Goal: Task Accomplishment & Management: Manage account settings

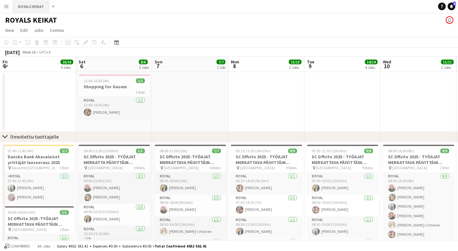
scroll to position [0, 176]
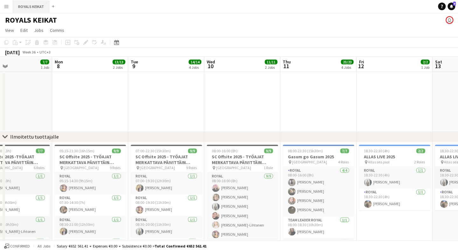
click at [37, 8] on button "ROYALS KEIKAT Close" at bounding box center [31, 6] width 36 height 12
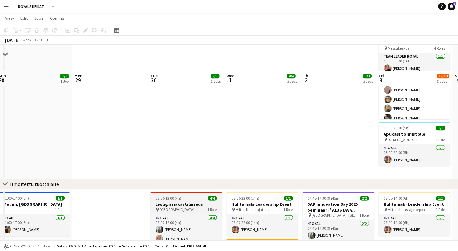
scroll to position [75, 0]
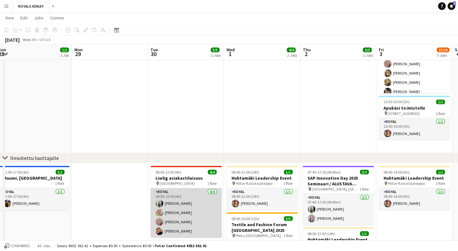
click at [192, 191] on app-card-role "Royal [DATE] 08:00-12:00 (4h) [PERSON_NAME] [PERSON_NAME] [PERSON_NAME] [PERSON…" at bounding box center [185, 212] width 71 height 49
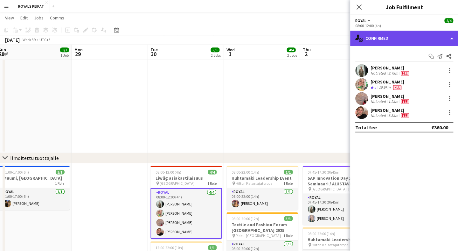
click at [404, 39] on div "single-neutral-actions-check-2 Confirmed" at bounding box center [404, 38] width 108 height 15
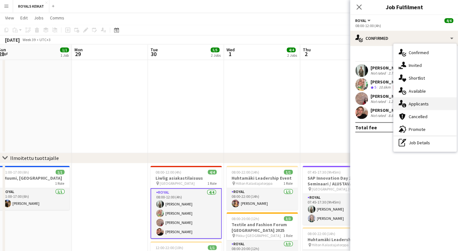
click at [429, 101] on div "single-neutral-actions-information Applicants" at bounding box center [424, 103] width 63 height 13
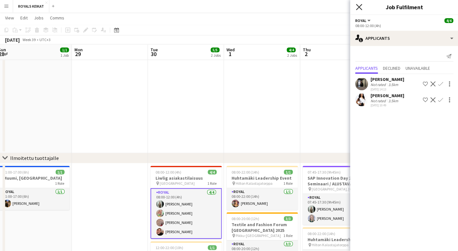
click at [359, 7] on icon at bounding box center [359, 7] width 6 height 6
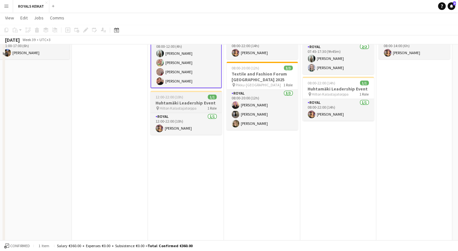
scroll to position [138, 0]
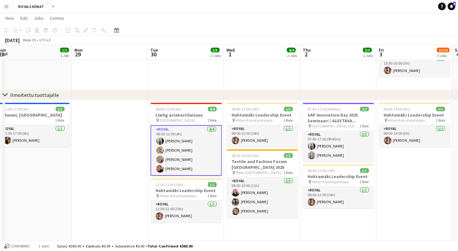
click at [198, 137] on app-card-role "Royal [DATE] 08:00-12:00 (4h) [PERSON_NAME] [PERSON_NAME] [PERSON_NAME] [PERSON…" at bounding box center [185, 150] width 71 height 51
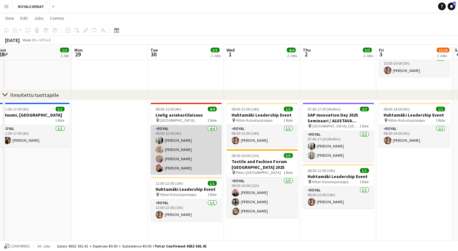
click at [206, 131] on app-card-role "Royal [DATE] 08:00-12:00 (4h) [PERSON_NAME] [PERSON_NAME] [PERSON_NAME] [PERSON…" at bounding box center [185, 149] width 71 height 49
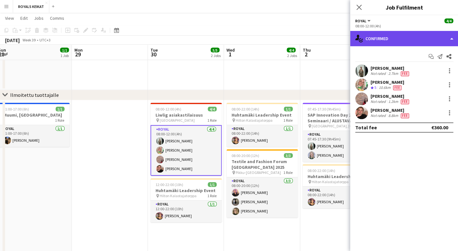
click at [428, 41] on div "single-neutral-actions-check-2 Confirmed" at bounding box center [404, 38] width 108 height 15
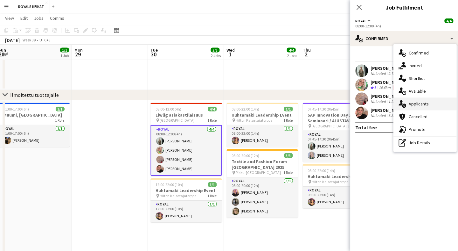
click at [424, 105] on span "Applicants" at bounding box center [418, 104] width 20 height 6
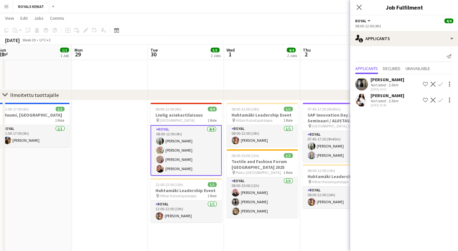
click at [360, 7] on icon "Close pop-in" at bounding box center [358, 7] width 5 height 5
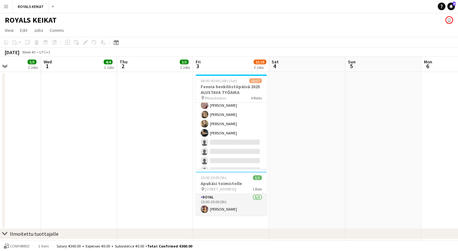
scroll to position [16, 0]
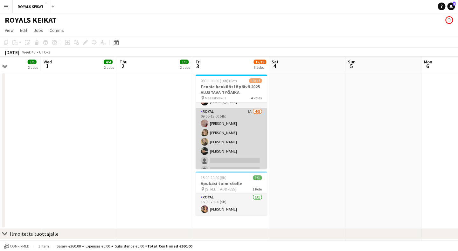
click at [240, 117] on app-card-role "Royal 1A [DATE] 09:00-13:00 (4h) [PERSON_NAME] Pauliina [PERSON_NAME] [PERSON_N…" at bounding box center [231, 151] width 71 height 86
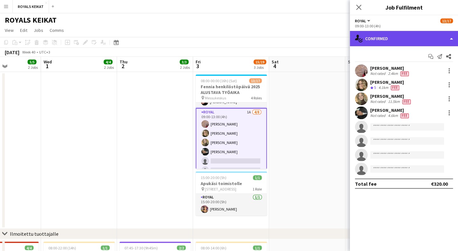
click at [410, 37] on div "single-neutral-actions-check-2 Confirmed" at bounding box center [404, 38] width 108 height 15
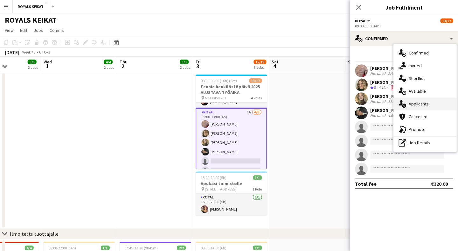
click at [422, 102] on span "Applicants" at bounding box center [419, 104] width 20 height 6
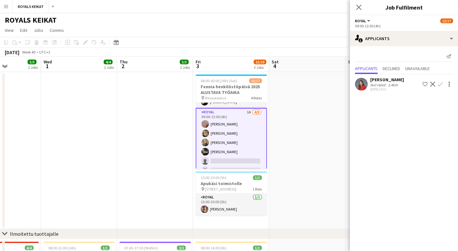
click at [441, 82] on app-icon "Confirm" at bounding box center [440, 83] width 5 height 5
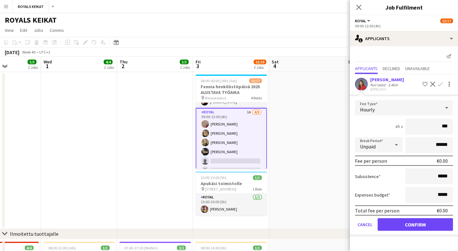
type input "**"
type input "***"
click at [427, 222] on button "Confirm" at bounding box center [415, 224] width 75 height 13
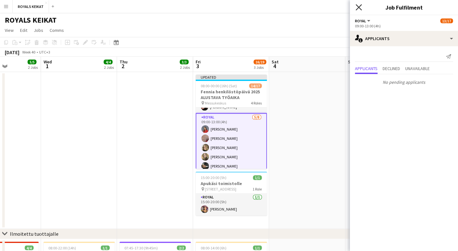
click at [358, 8] on icon "Close pop-in" at bounding box center [359, 7] width 6 height 6
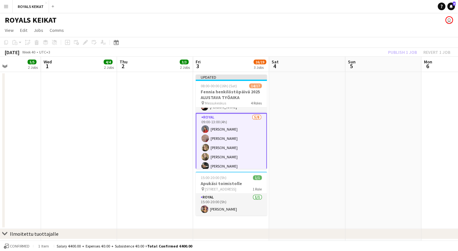
click at [399, 52] on div "Publish 1 job Revert 1 job" at bounding box center [419, 52] width 78 height 8
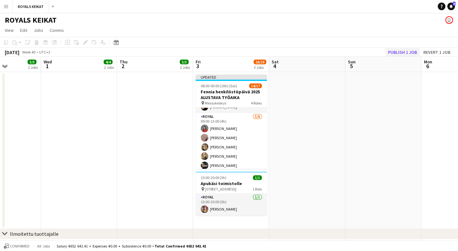
click at [401, 52] on button "Publish 1 job" at bounding box center [402, 52] width 34 height 8
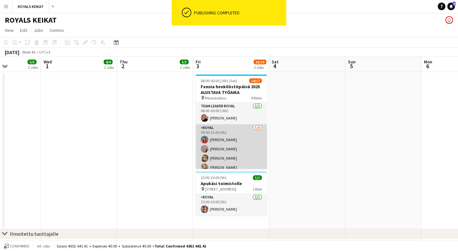
scroll to position [0, 0]
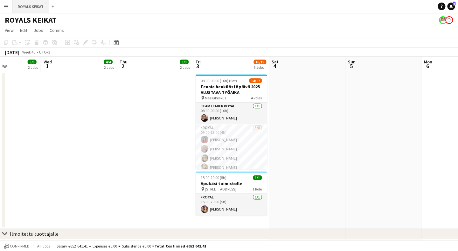
click at [36, 8] on button "ROYALS KEIKAT Close" at bounding box center [31, 6] width 36 height 12
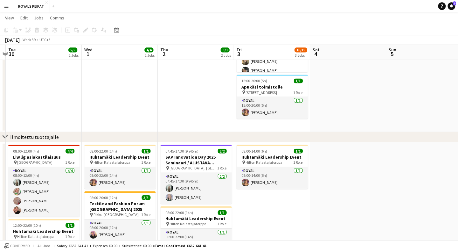
scroll to position [0, 177]
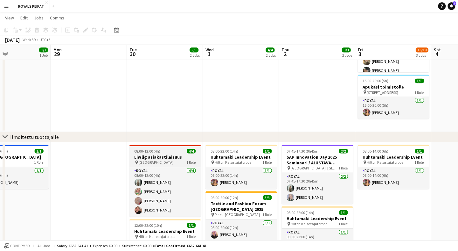
click at [168, 155] on h3 "Liwlig asiakastilaisuus" at bounding box center [164, 157] width 71 height 6
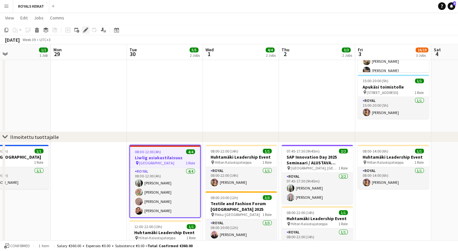
click at [85, 31] on icon at bounding box center [85, 30] width 3 height 3
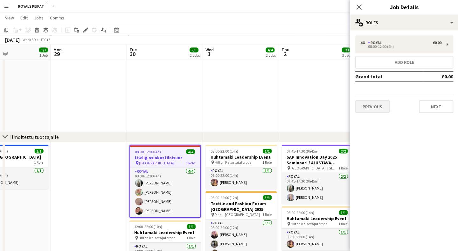
click at [382, 110] on button "Previous" at bounding box center [372, 106] width 34 height 13
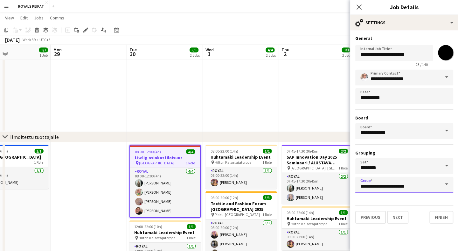
click at [382, 184] on input "**********" at bounding box center [404, 185] width 98 height 16
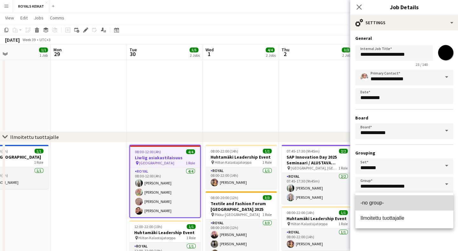
click at [380, 204] on span "-no group-" at bounding box center [372, 202] width 24 height 5
type input "**********"
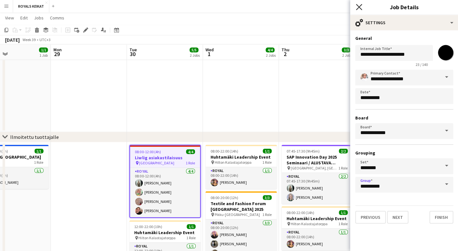
click at [360, 6] on icon "Close pop-in" at bounding box center [359, 7] width 6 height 6
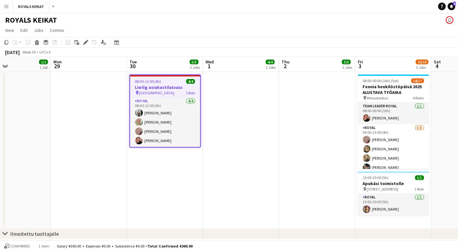
scroll to position [0, 0]
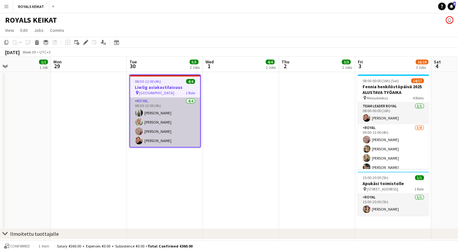
click at [181, 111] on app-card-role "Royal [DATE] 08:00-12:00 (4h) [PERSON_NAME] [PERSON_NAME] [PERSON_NAME] [PERSON…" at bounding box center [165, 121] width 70 height 49
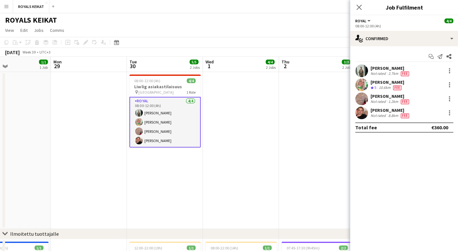
click at [174, 125] on app-card-role "Royal [DATE] 08:00-12:00 (4h) [PERSON_NAME] [PERSON_NAME] [PERSON_NAME] [PERSON…" at bounding box center [164, 122] width 71 height 51
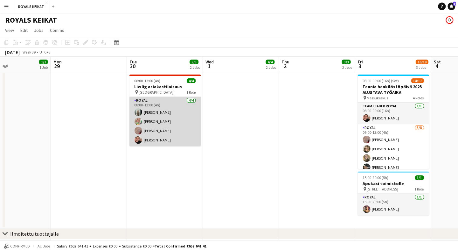
click at [171, 111] on app-card-role "Royal [DATE] 08:00-12:00 (4h) [PERSON_NAME] [PERSON_NAME] [PERSON_NAME] [PERSON…" at bounding box center [164, 121] width 71 height 49
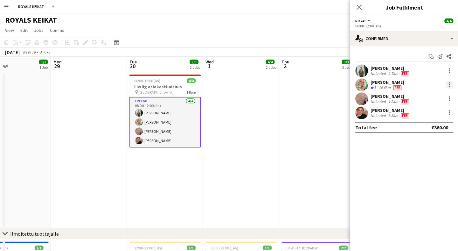
click at [449, 84] on div at bounding box center [448, 84] width 1 height 1
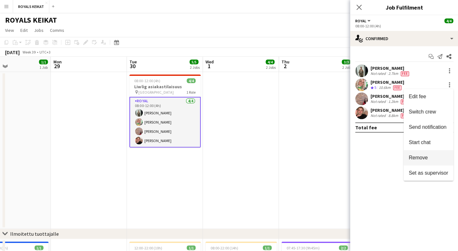
click at [429, 155] on span "Remove" at bounding box center [427, 158] width 39 height 6
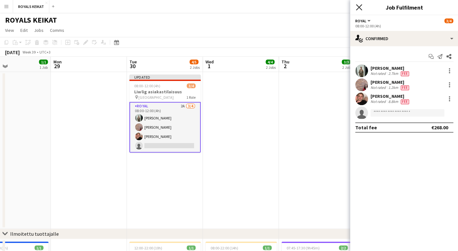
click at [358, 5] on icon "Close pop-in" at bounding box center [359, 7] width 6 height 6
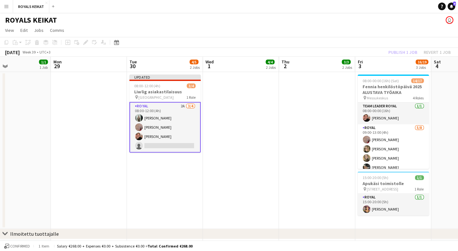
click at [400, 54] on div "Publish 1 job Revert 1 job" at bounding box center [419, 52] width 78 height 8
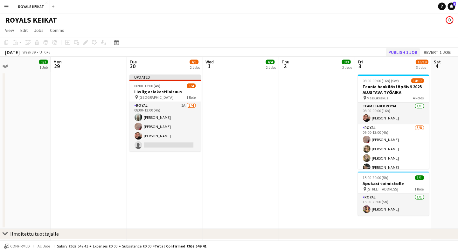
click at [402, 53] on button "Publish 1 job" at bounding box center [402, 52] width 34 height 8
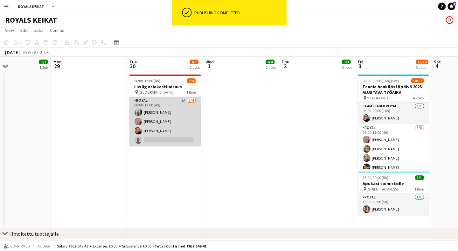
click at [175, 104] on app-card-role "Royal 2A [DATE] 08:00-12:00 (4h) [PERSON_NAME] [PERSON_NAME] [PERSON_NAME] sing…" at bounding box center [164, 121] width 71 height 49
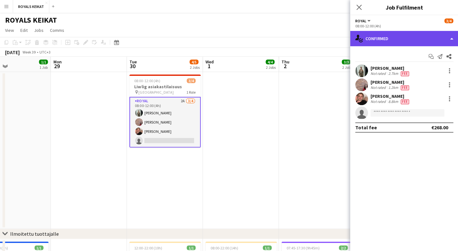
click at [406, 34] on div "single-neutral-actions-check-2 Confirmed" at bounding box center [404, 38] width 108 height 15
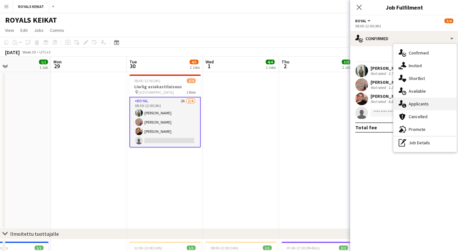
click at [413, 106] on span "Applicants" at bounding box center [418, 104] width 20 height 6
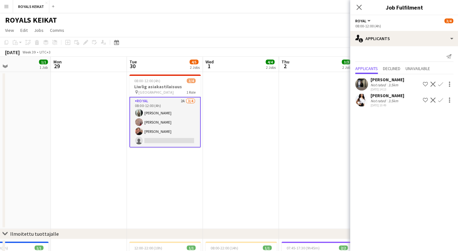
click at [440, 84] on app-icon "Confirm" at bounding box center [440, 83] width 5 height 5
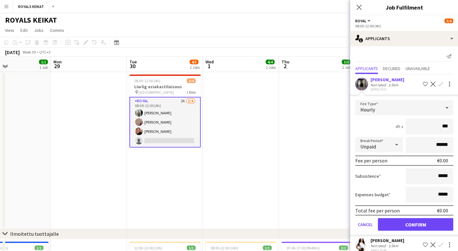
type input "**"
type input "***"
click at [413, 225] on button "Confirm" at bounding box center [415, 224] width 75 height 13
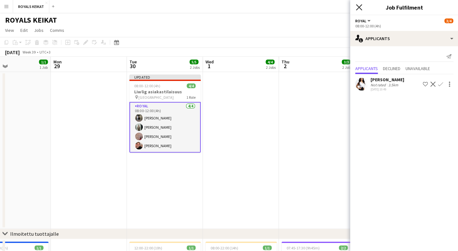
click at [360, 6] on icon at bounding box center [359, 7] width 6 height 6
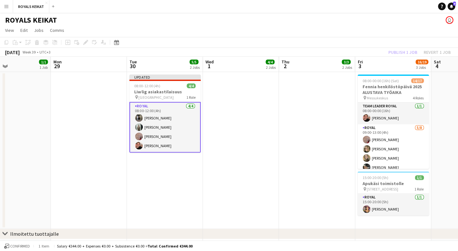
click at [397, 53] on div "Publish 1 job Revert 1 job" at bounding box center [419, 52] width 78 height 8
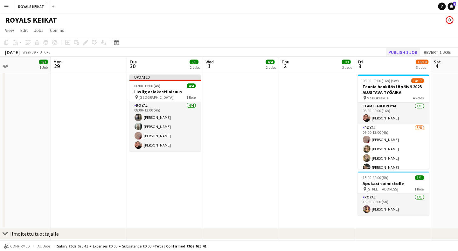
click at [400, 53] on button "Publish 1 job" at bounding box center [402, 52] width 34 height 8
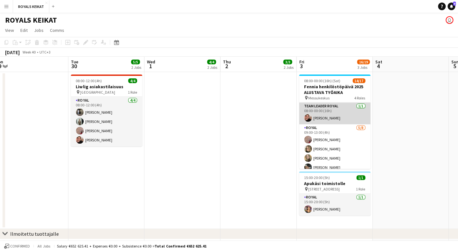
scroll to position [31, 0]
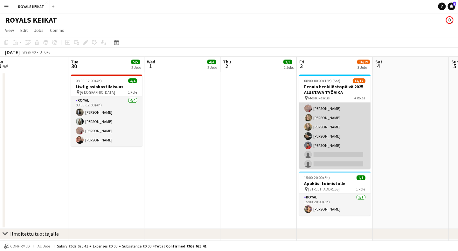
click at [337, 154] on app-card-role "Royal [DATE] 09:00-13:00 (4h) [PERSON_NAME] Pauliina [PERSON_NAME] [PERSON_NAME…" at bounding box center [334, 136] width 71 height 86
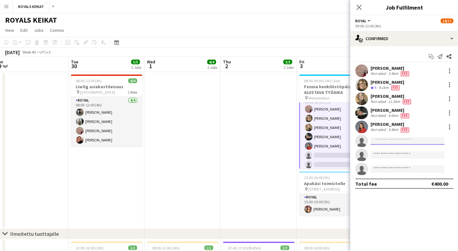
click at [384, 140] on input at bounding box center [407, 141] width 74 height 8
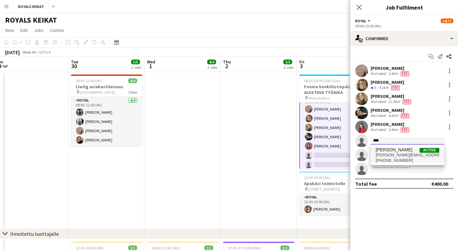
type input "****"
click at [387, 154] on span "[PERSON_NAME][EMAIL_ADDRESS][DOMAIN_NAME]" at bounding box center [407, 154] width 64 height 5
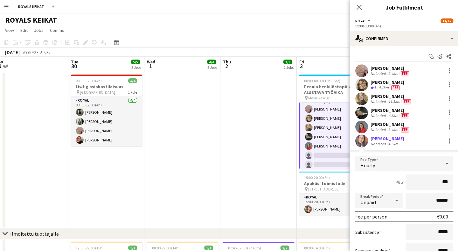
type input "**"
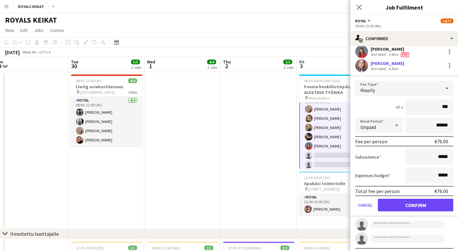
type input "***"
click at [404, 205] on button "Confirm" at bounding box center [415, 204] width 75 height 13
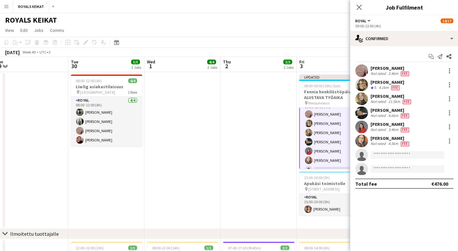
scroll to position [0, 0]
click at [357, 7] on icon "Close pop-in" at bounding box center [359, 7] width 6 height 6
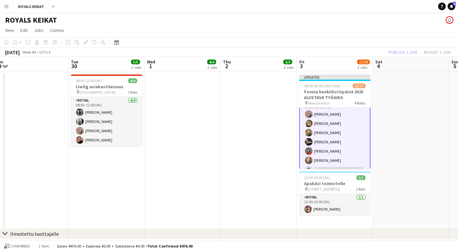
click at [401, 55] on div "Publish 1 job Revert 1 job" at bounding box center [419, 52] width 78 height 8
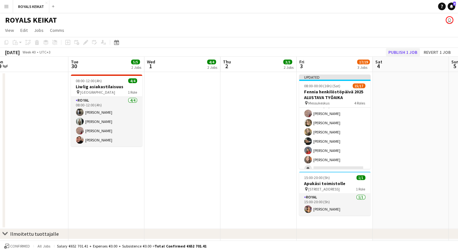
click at [403, 54] on button "Publish 1 job" at bounding box center [402, 52] width 34 height 8
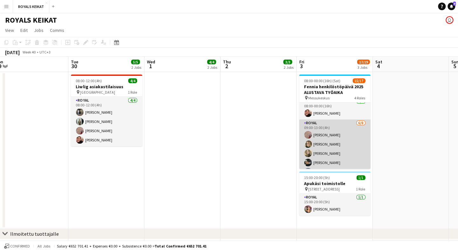
scroll to position [2, 0]
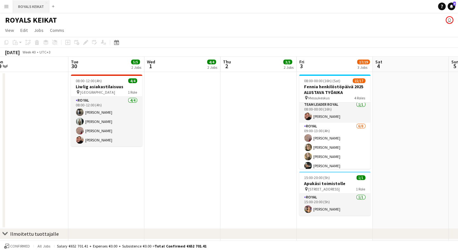
click at [38, 2] on button "ROYALS KEIKAT Close" at bounding box center [31, 6] width 36 height 12
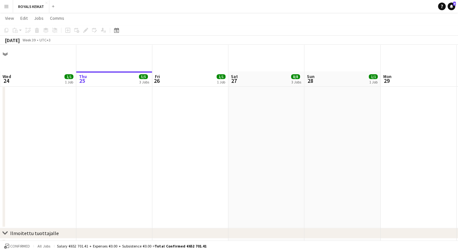
scroll to position [27, 0]
